Goal: Manage account settings

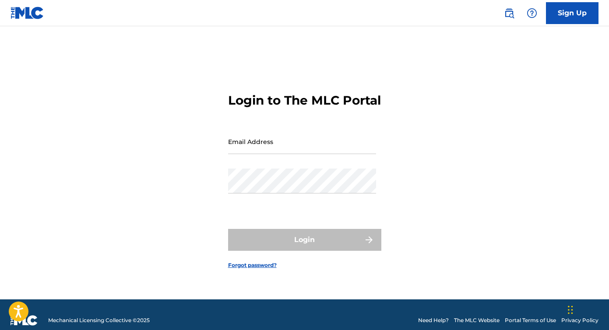
click at [314, 144] on input "Email Address" at bounding box center [302, 141] width 148 height 25
type input "[EMAIL_ADDRESS][DOMAIN_NAME]"
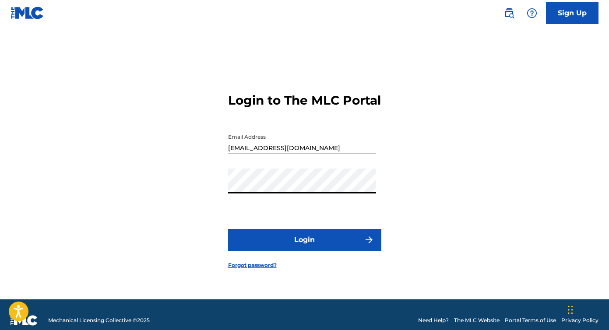
click at [431, 226] on div "Login to The MLC Portal Email Address [EMAIL_ADDRESS][DOMAIN_NAME] Password Log…" at bounding box center [304, 173] width 609 height 251
click at [292, 265] on form "Login to The MLC Portal Email Address [EMAIL_ADDRESS][DOMAIN_NAME] Password Log…" at bounding box center [304, 173] width 153 height 251
click at [299, 251] on button "Login" at bounding box center [304, 240] width 153 height 22
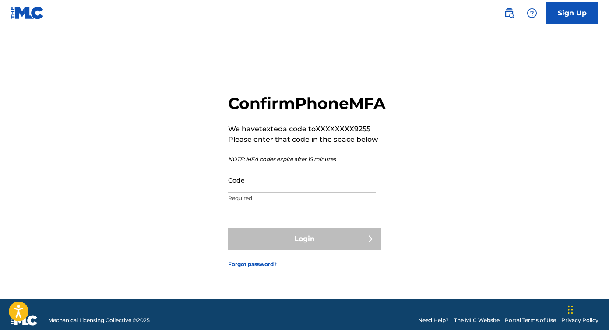
click at [292, 193] on input "Code" at bounding box center [302, 180] width 148 height 25
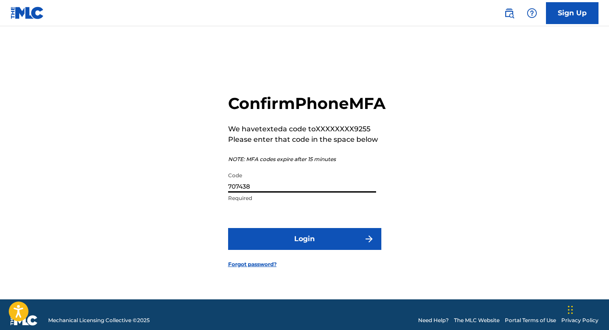
type input "707438"
click at [314, 248] on button "Login" at bounding box center [304, 239] width 153 height 22
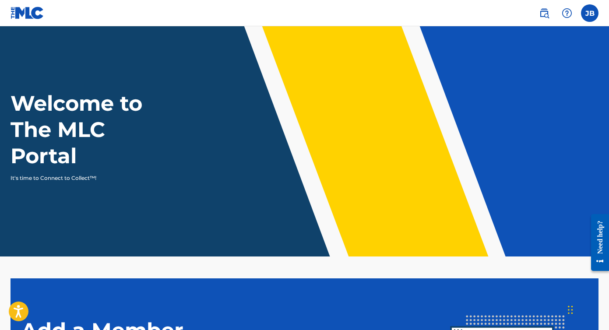
scroll to position [172, 0]
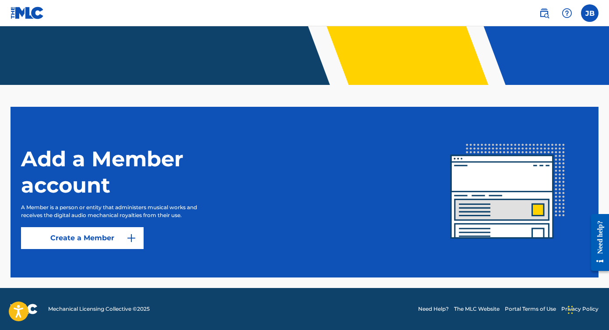
click at [584, 15] on label at bounding box center [590, 13] width 18 height 18
click at [590, 13] on input "[PERSON_NAME] [EMAIL_ADDRESS][DOMAIN_NAME] Notification Preferences Profile Log…" at bounding box center [590, 13] width 0 height 0
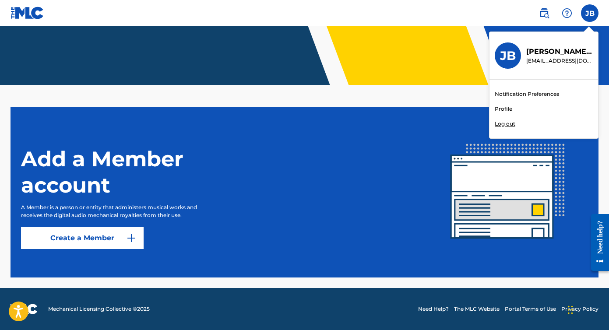
click at [454, 103] on main "Welcome to The MLC Portal It's time to Connect to Collect™! Add a Member accoun…" at bounding box center [304, 72] width 609 height 434
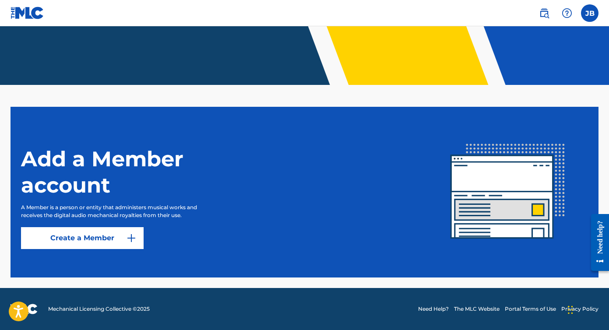
click at [541, 15] on img at bounding box center [544, 13] width 11 height 11
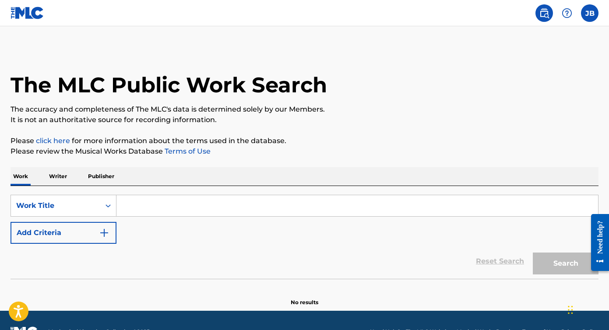
click at [451, 109] on p "The accuracy and completeness of The MLC's data is determined solely by our Mem…" at bounding box center [305, 109] width 588 height 11
click at [63, 175] on p "Writer" at bounding box center [57, 176] width 23 height 18
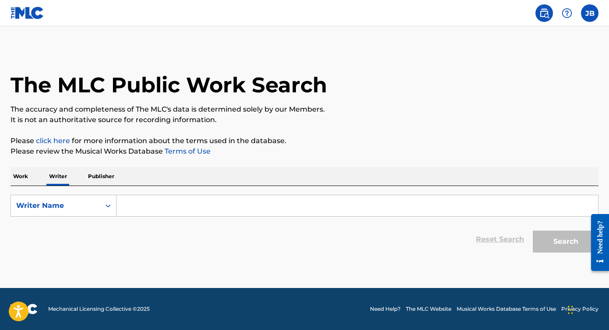
click at [99, 176] on p "Publisher" at bounding box center [101, 176] width 32 height 18
click at [370, 97] on div "The MLC Public Work Search" at bounding box center [305, 80] width 588 height 64
click at [589, 12] on label at bounding box center [590, 13] width 18 height 18
click at [590, 13] on input "[PERSON_NAME] [EMAIL_ADDRESS][DOMAIN_NAME] Notification Preferences Profile Log…" at bounding box center [590, 13] width 0 height 0
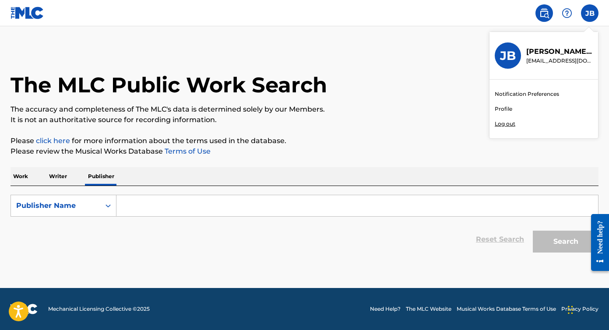
click at [505, 109] on link "Profile" at bounding box center [504, 109] width 18 height 8
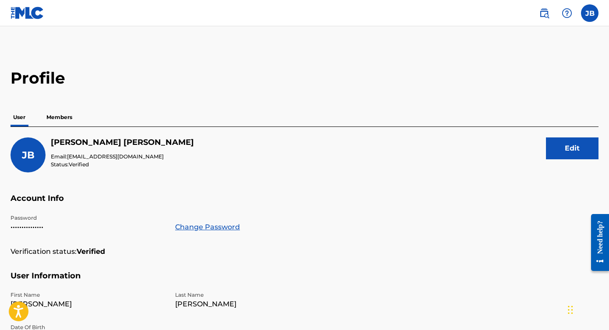
click at [393, 25] on nav "JB [PERSON_NAME] [EMAIL_ADDRESS][DOMAIN_NAME] Notification Preferences Profile …" at bounding box center [304, 13] width 609 height 26
click at [65, 117] on p "Members" at bounding box center [59, 117] width 31 height 18
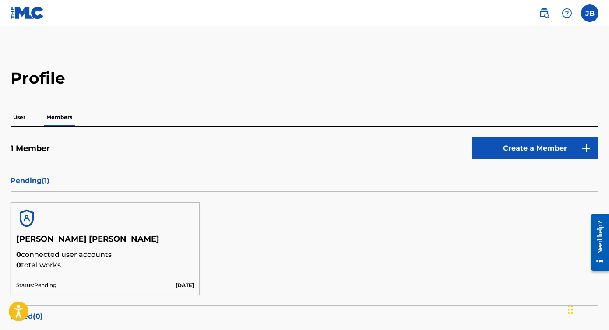
click at [28, 181] on p "Pending ( 1 )" at bounding box center [305, 181] width 588 height 11
click at [21, 180] on p "Pending ( 1 )" at bounding box center [305, 181] width 588 height 11
